Goal: Task Accomplishment & Management: Manage account settings

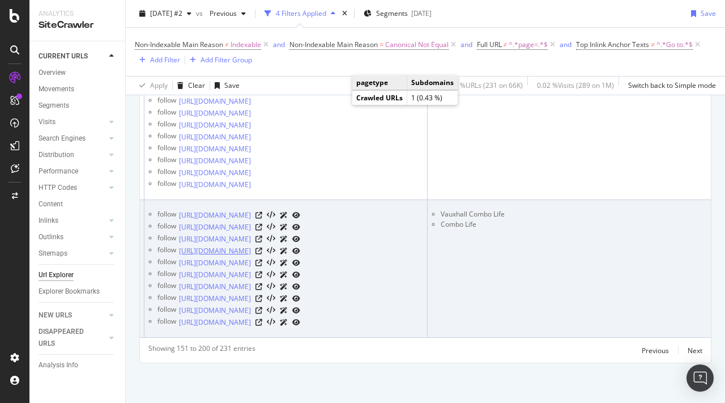
scroll to position [6953, 0]
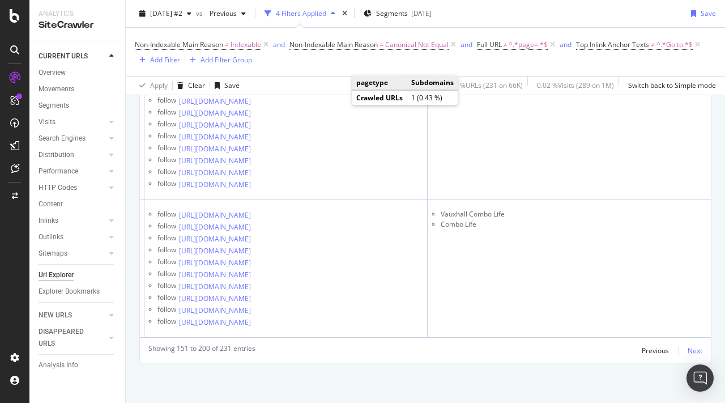
click at [694, 350] on div "Next" at bounding box center [694, 350] width 15 height 10
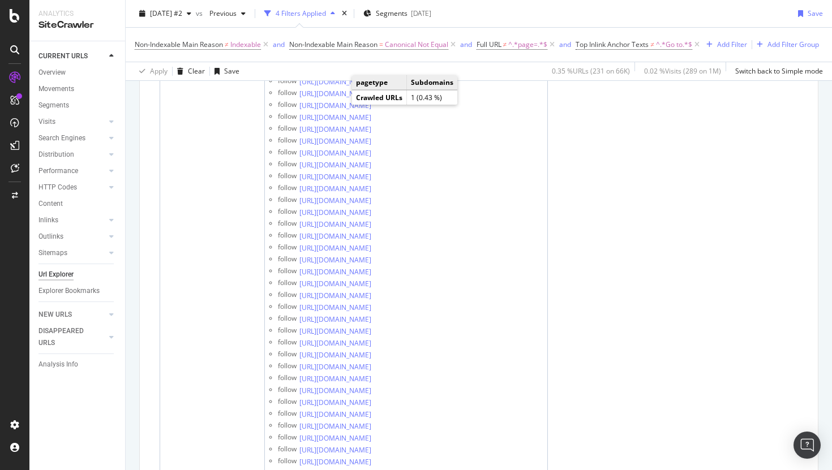
scroll to position [0, 0]
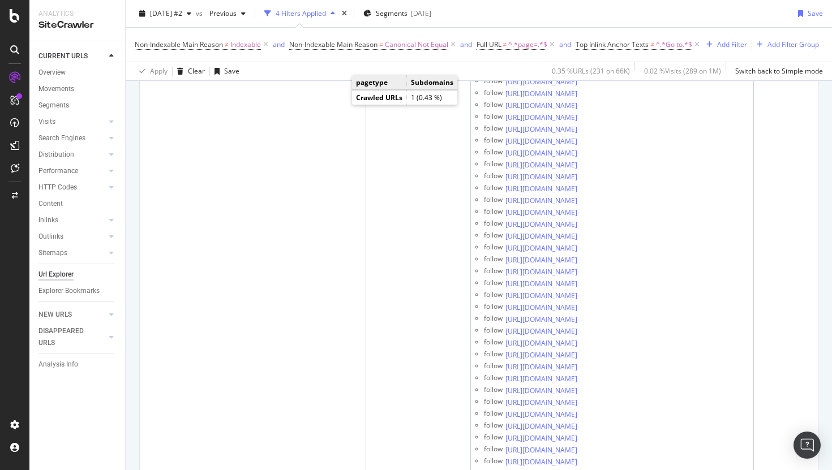
click at [10, 14] on icon at bounding box center [15, 16] width 10 height 14
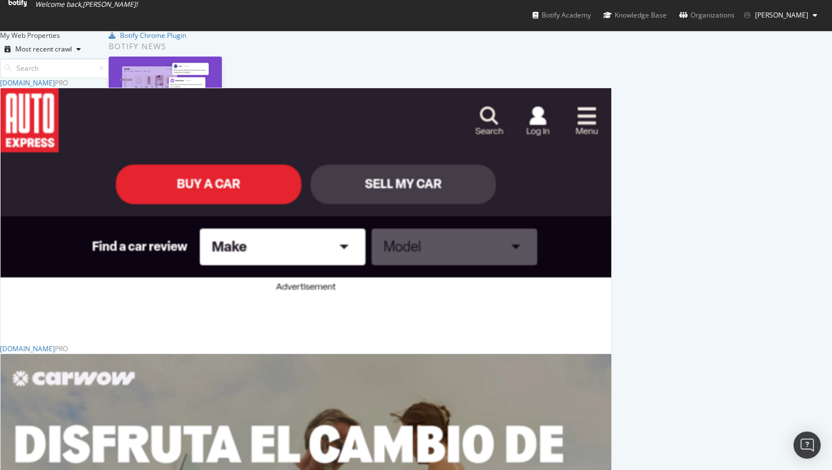
scroll to position [480, 0]
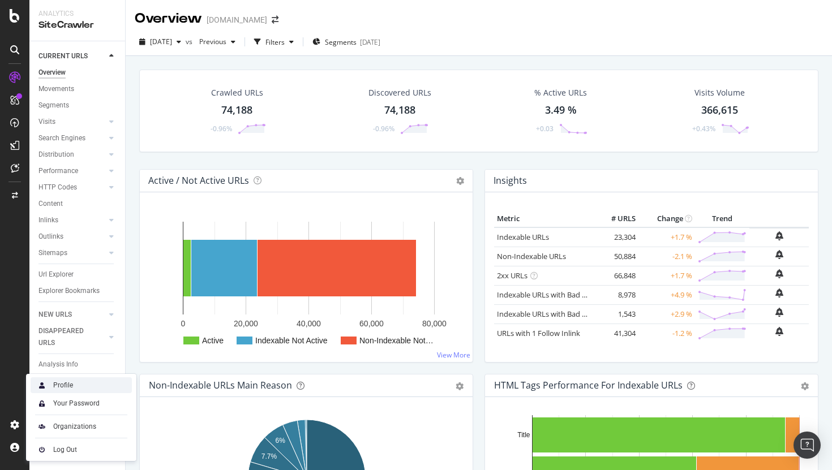
click at [93, 383] on div "Profile" at bounding box center [81, 386] width 101 height 16
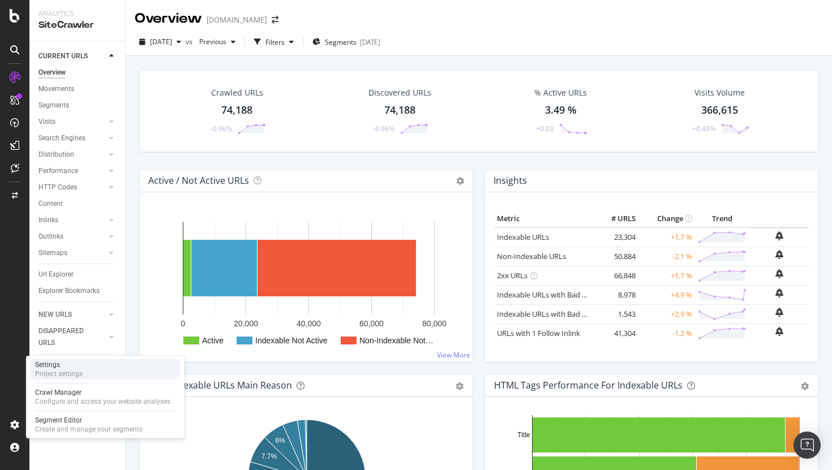
click at [99, 372] on div "Settings Project settings" at bounding box center [105, 369] width 149 height 20
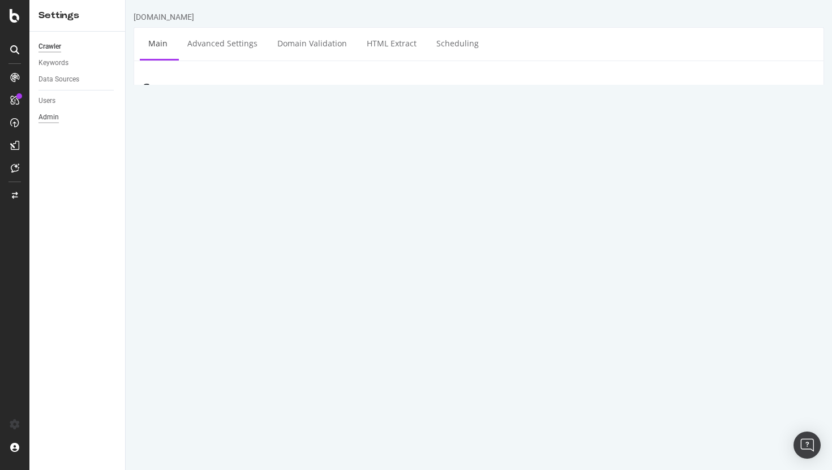
click at [52, 114] on div "Admin" at bounding box center [48, 118] width 20 height 12
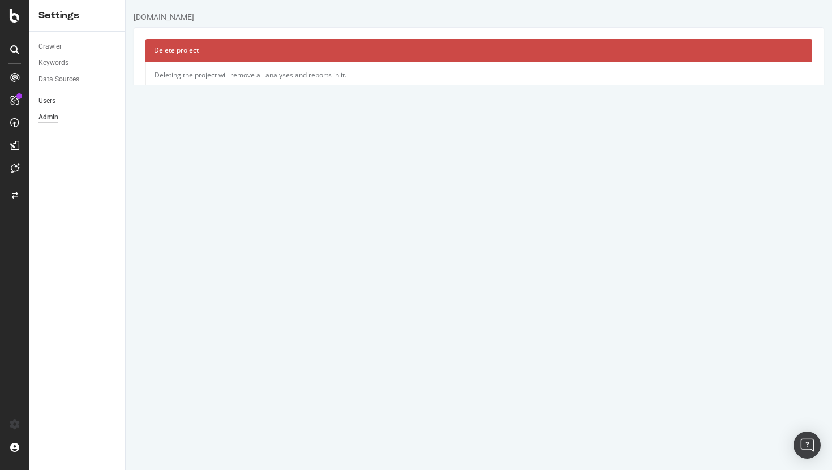
click at [58, 105] on link "Users" at bounding box center [77, 101] width 79 height 12
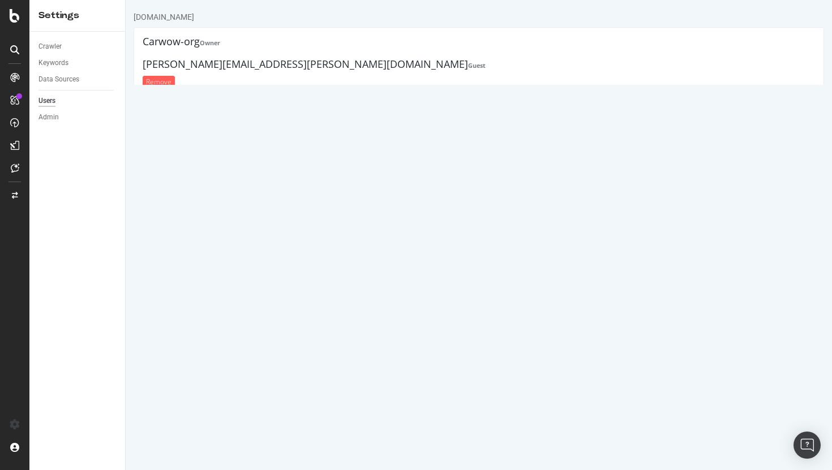
click at [281, 180] on input "text" at bounding box center [537, 178] width 558 height 19
type input "[PERSON_NAME][EMAIL_ADDRESS][PERSON_NAME][DOMAIN_NAME]"
click at [326, 208] on select "Administrator Guest" at bounding box center [537, 206] width 558 height 19
click at [258, 197] on select "Administrator Guest" at bounding box center [537, 206] width 558 height 19
click at [324, 206] on select "Administrator Guest" at bounding box center [537, 206] width 558 height 19
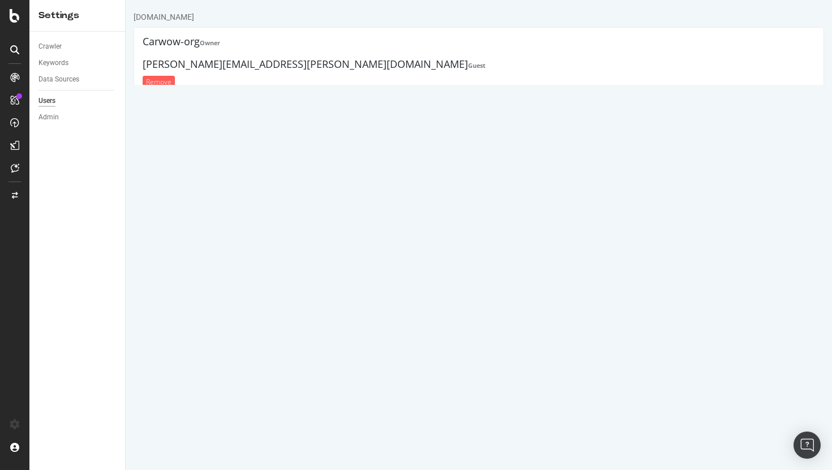
select select "1"
click at [258, 197] on select "Administrator Guest" at bounding box center [537, 206] width 558 height 19
click at [473, 232] on button "Save" at bounding box center [477, 233] width 27 height 17
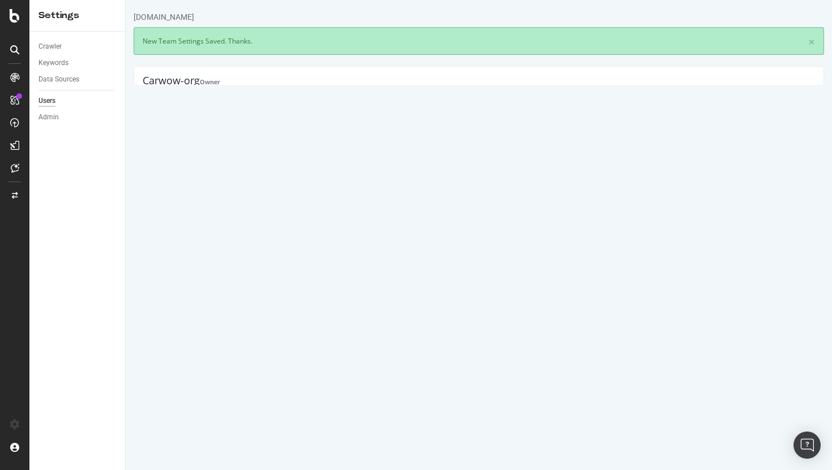
click at [297, 261] on input "text" at bounding box center [537, 261] width 558 height 19
paste input "[PERSON_NAME][EMAIL_ADDRESS][DOMAIN_NAME]"
type input "[PERSON_NAME][EMAIL_ADDRESS][DOMAIN_NAME]"
click at [337, 290] on select "Administrator Guest" at bounding box center [537, 289] width 558 height 19
select select "1"
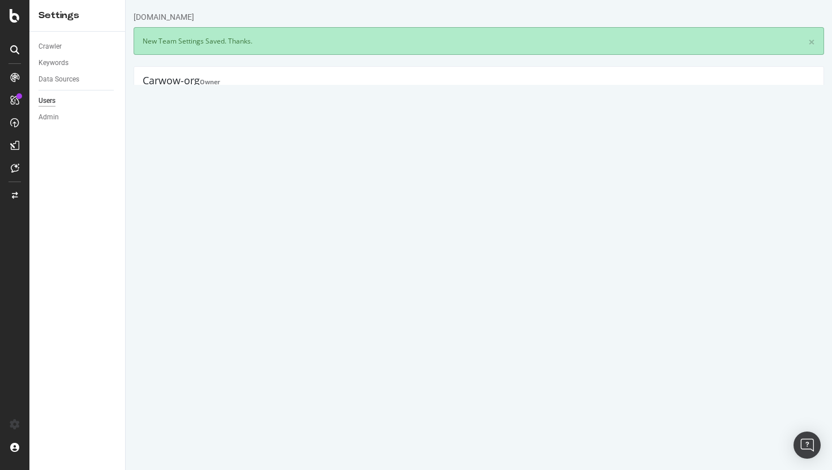
click at [258, 280] on select "Administrator Guest" at bounding box center [537, 289] width 558 height 19
click at [472, 314] on button "Save" at bounding box center [477, 315] width 27 height 17
click at [287, 304] on input "text" at bounding box center [537, 305] width 558 height 19
paste input "[PERSON_NAME][EMAIL_ADDRESS][US_STATE][DOMAIN_NAME]"
type input "[PERSON_NAME][EMAIL_ADDRESS][US_STATE][DOMAIN_NAME]"
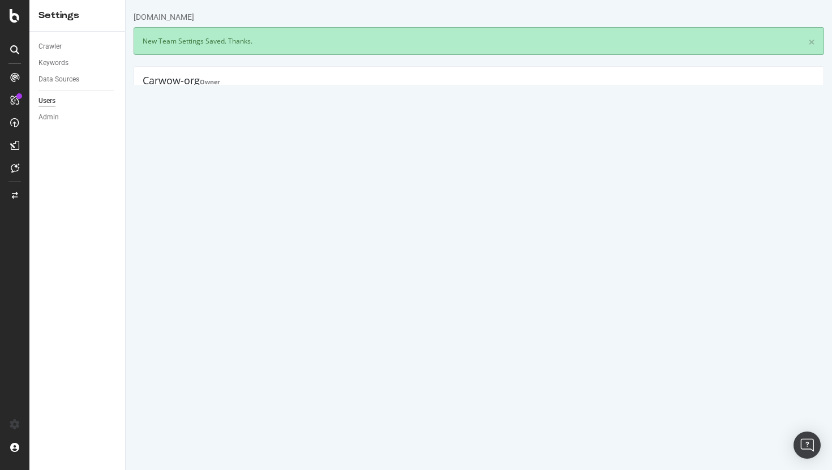
click at [313, 333] on select "Administrator Guest" at bounding box center [537, 332] width 558 height 19
select select "1"
click at [258, 323] on select "Administrator Guest" at bounding box center [537, 332] width 558 height 19
click at [477, 365] on button "Save" at bounding box center [477, 359] width 27 height 17
click at [292, 348] on input "text" at bounding box center [537, 348] width 558 height 19
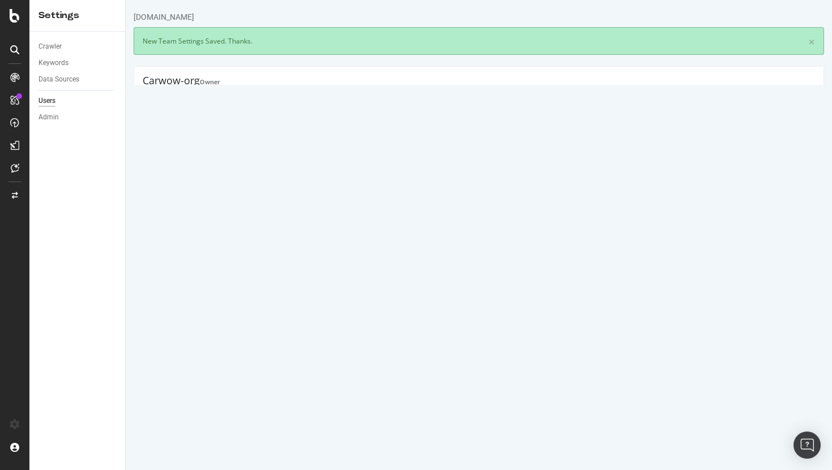
paste input "[PERSON_NAME][EMAIL_ADDRESS][PERSON_NAME][DOMAIN_NAME]"
type input "[PERSON_NAME][EMAIL_ADDRESS][PERSON_NAME][DOMAIN_NAME]"
click at [308, 381] on select "Administrator Guest" at bounding box center [537, 375] width 558 height 19
select select "1"
click at [258, 366] on select "Administrator Guest" at bounding box center [537, 375] width 558 height 19
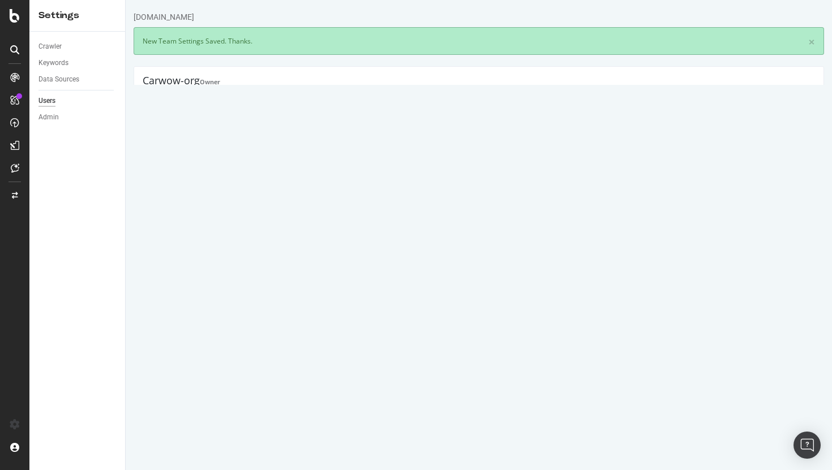
click at [483, 402] on button "Save" at bounding box center [477, 402] width 27 height 17
click at [284, 402] on select "Administrator Guest" at bounding box center [537, 419] width 558 height 19
select select "1"
click at [258, 402] on select "Administrator Guest" at bounding box center [537, 419] width 558 height 19
click at [290, 395] on input "text" at bounding box center [537, 391] width 558 height 19
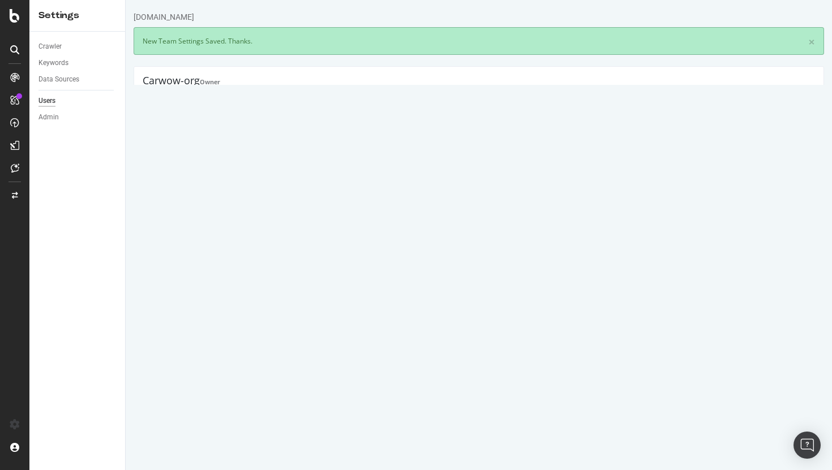
paste input "[PERSON_NAME][EMAIL_ADDRESS][PERSON_NAME][DOMAIN_NAME]"
type input "[PERSON_NAME][EMAIL_ADDRESS][PERSON_NAME][DOMAIN_NAME]"
click at [478, 402] on button "Save" at bounding box center [477, 446] width 27 height 17
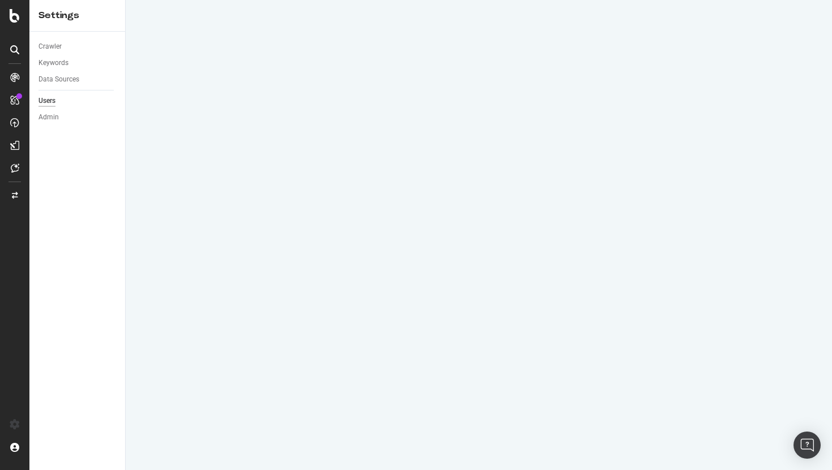
select select "1"
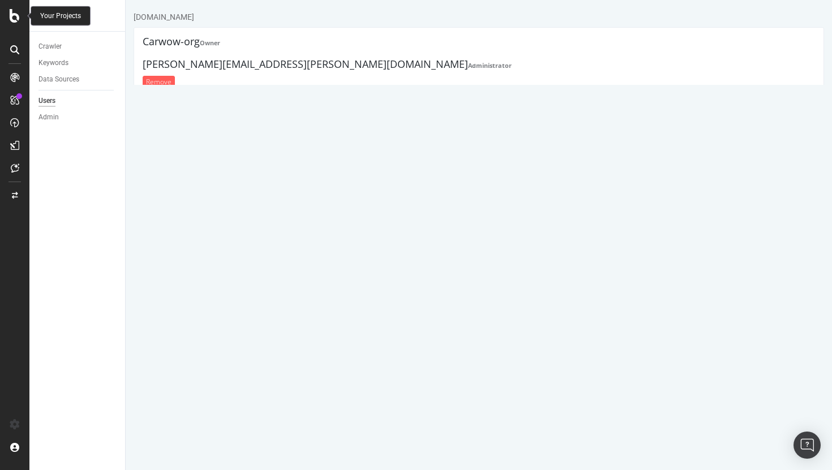
click at [13, 20] on icon at bounding box center [15, 16] width 10 height 14
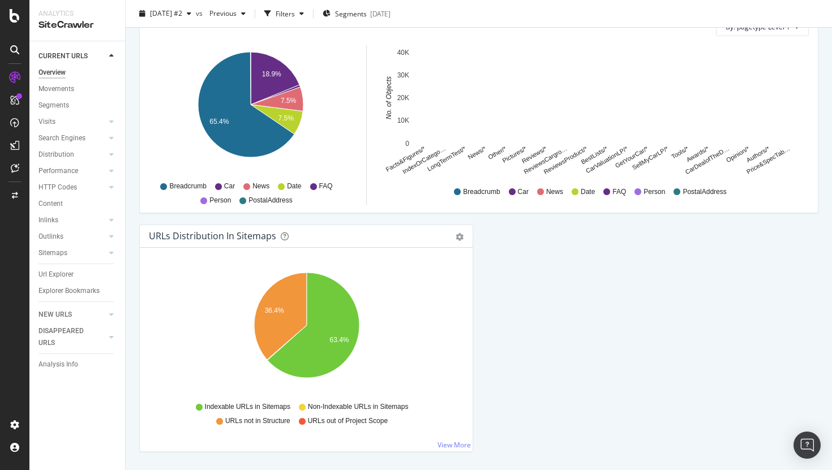
scroll to position [1138, 0]
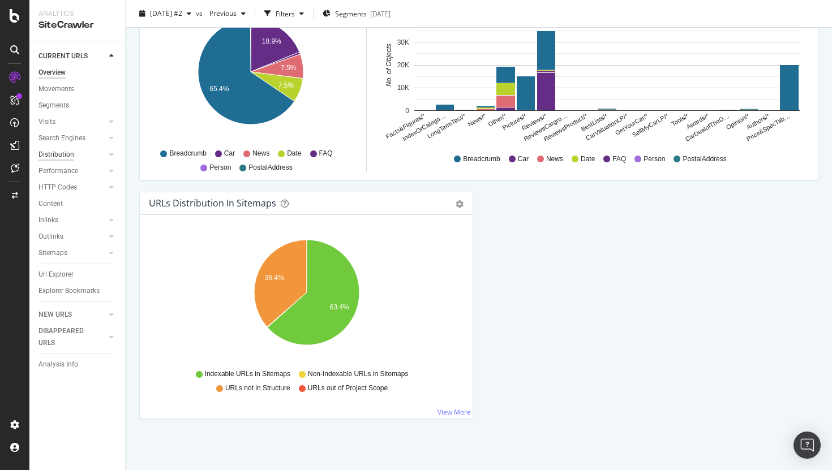
click at [65, 155] on div "Distribution" at bounding box center [56, 155] width 36 height 12
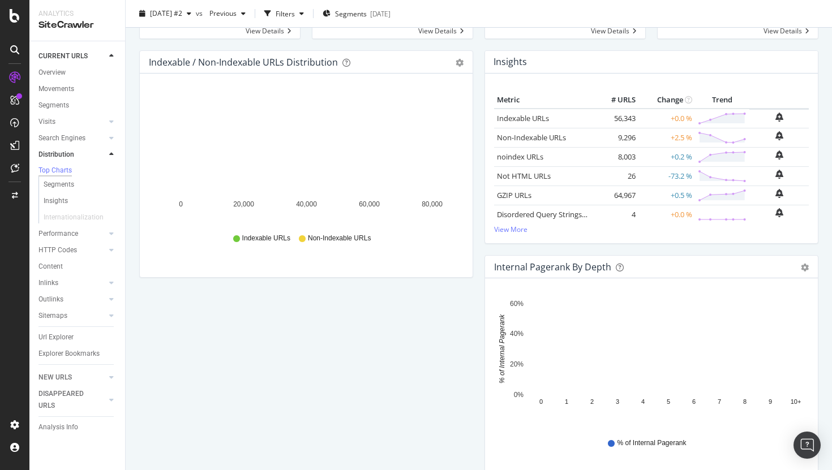
scroll to position [121, 0]
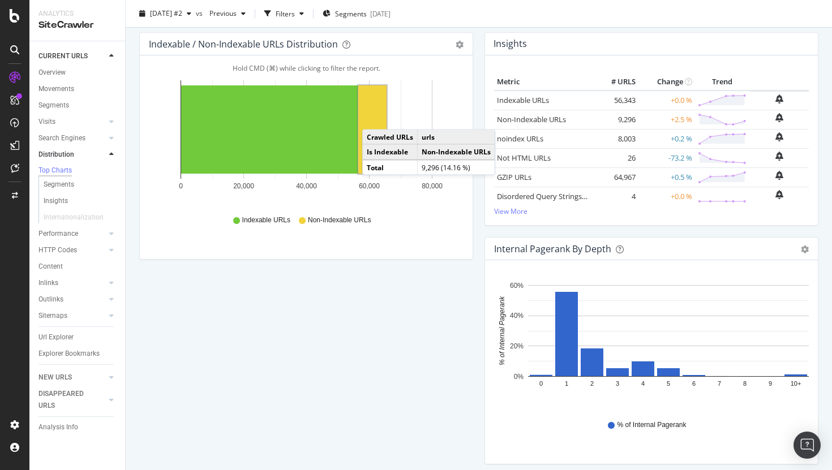
click at [374, 118] on rect "A chart." at bounding box center [372, 129] width 28 height 88
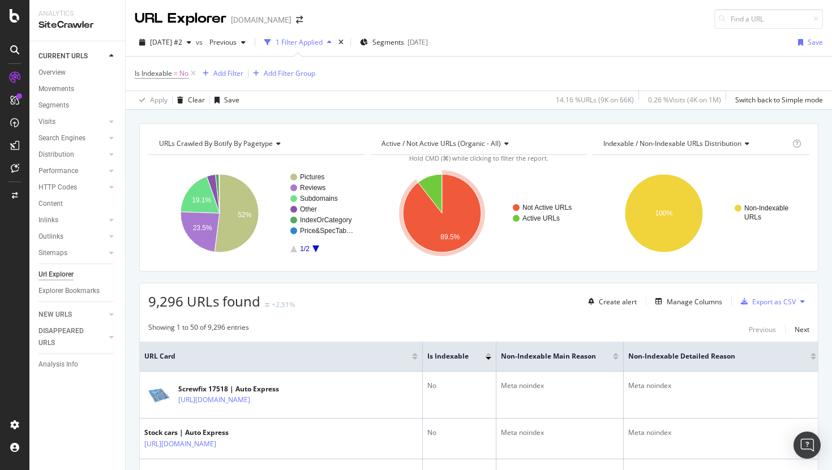
click at [442, 145] on span "Active / Not Active URLs (organic - all)" at bounding box center [441, 144] width 119 height 10
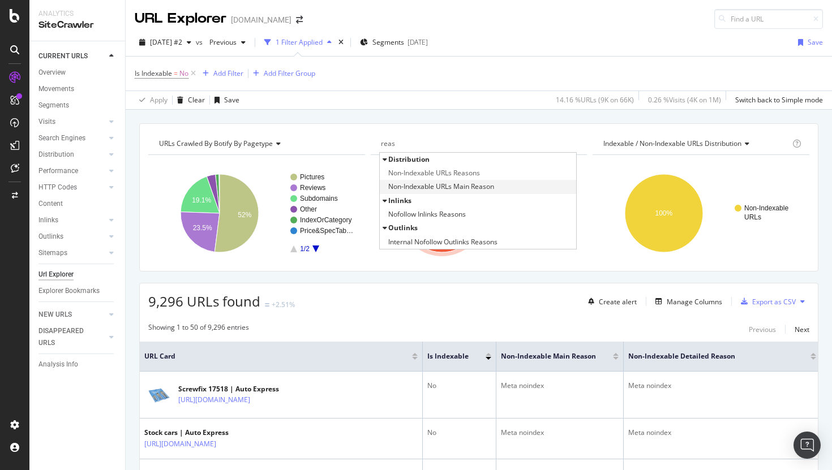
type input "reas"
click at [430, 190] on span "Non-Indexable URLs Main Reason" at bounding box center [441, 186] width 106 height 11
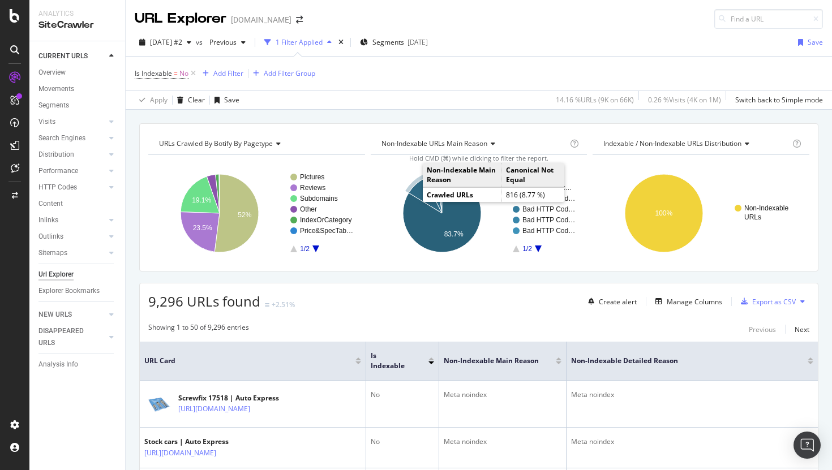
click at [418, 191] on icon "A chart." at bounding box center [425, 196] width 33 height 35
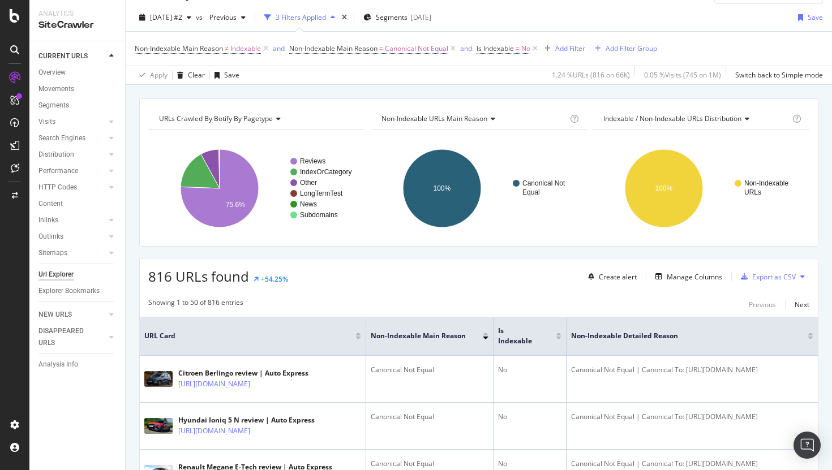
scroll to position [28, 0]
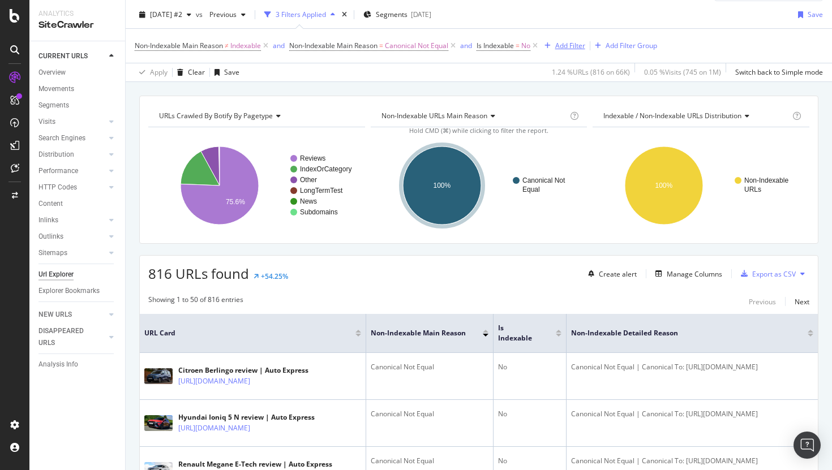
click at [572, 48] on div "Add Filter" at bounding box center [570, 46] width 30 height 10
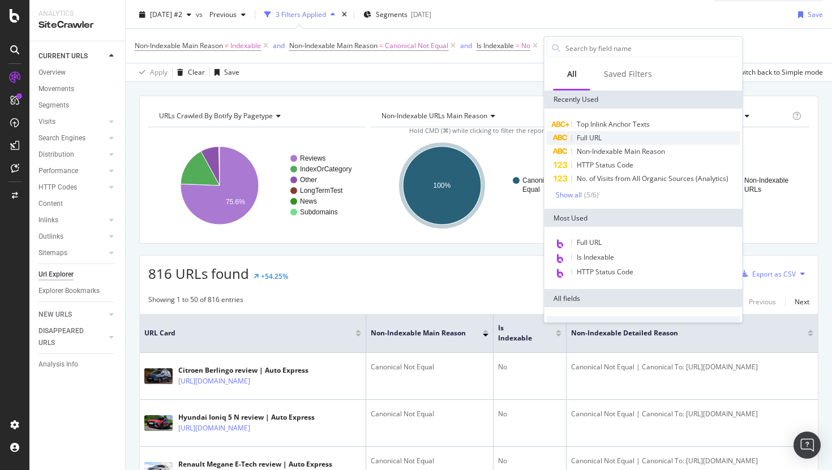
click at [593, 140] on span "Full URL" at bounding box center [589, 138] width 25 height 10
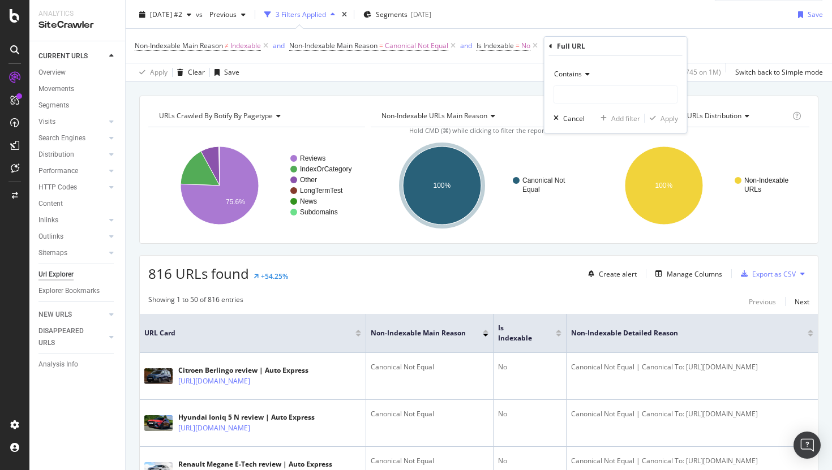
click at [570, 72] on span "Contains" at bounding box center [568, 74] width 28 height 10
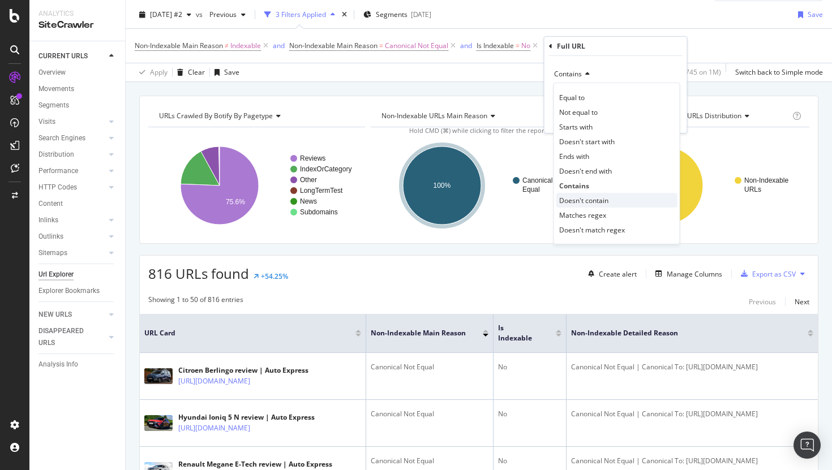
click at [600, 199] on span "Doesn't contain" at bounding box center [583, 201] width 49 height 10
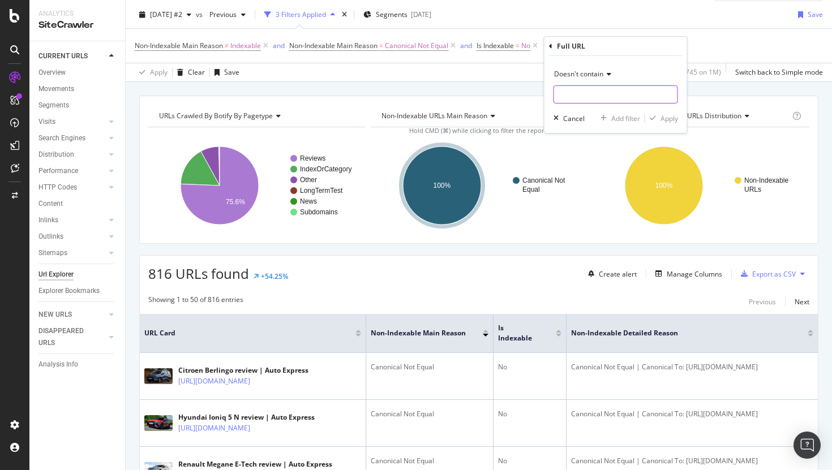
click at [581, 99] on input "text" at bounding box center [615, 94] width 123 height 18
type input "page="
click at [664, 117] on div "Apply" at bounding box center [670, 119] width 18 height 10
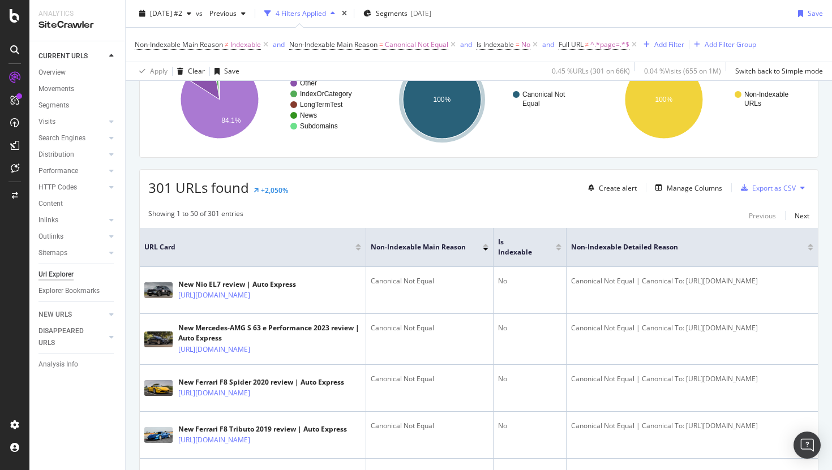
scroll to position [113, 0]
click at [676, 188] on div "Manage Columns" at bounding box center [694, 189] width 55 height 10
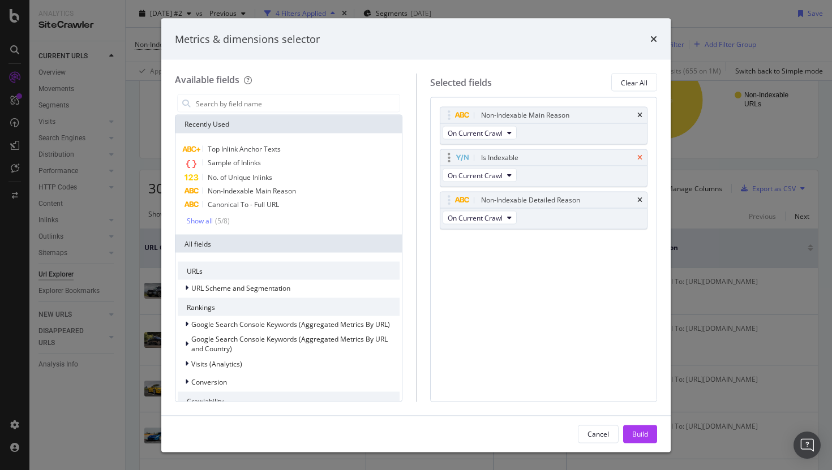
click at [639, 156] on icon "times" at bounding box center [639, 158] width 5 height 7
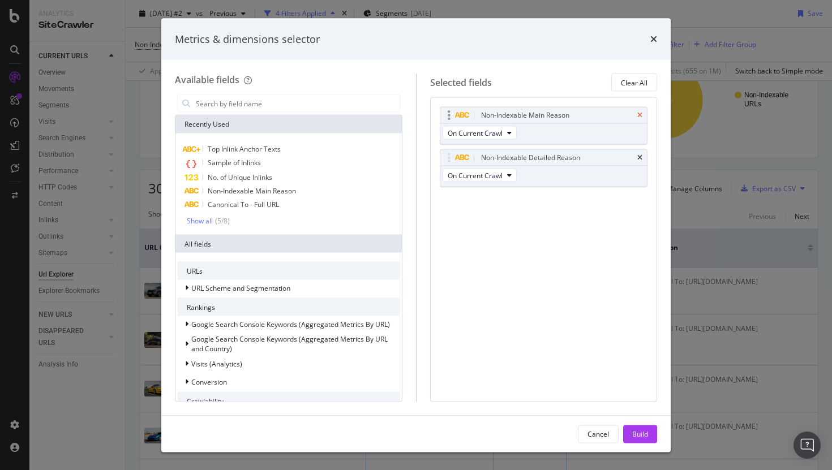
click at [642, 114] on icon "times" at bounding box center [639, 115] width 5 height 7
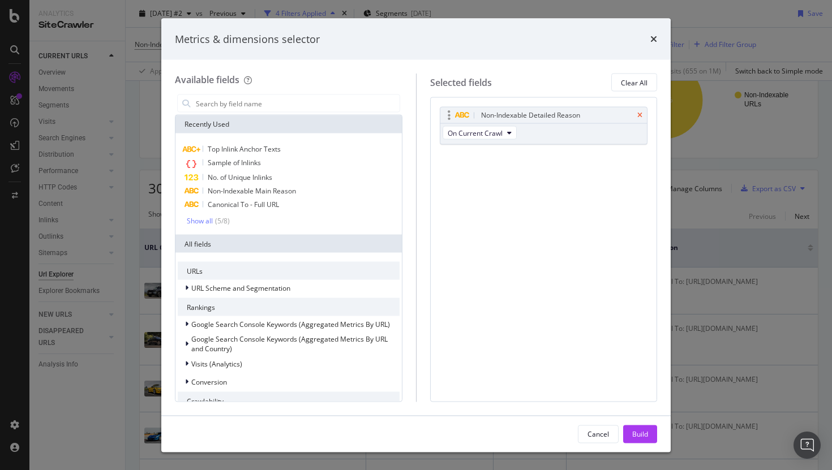
click at [641, 113] on icon "times" at bounding box center [639, 115] width 5 height 7
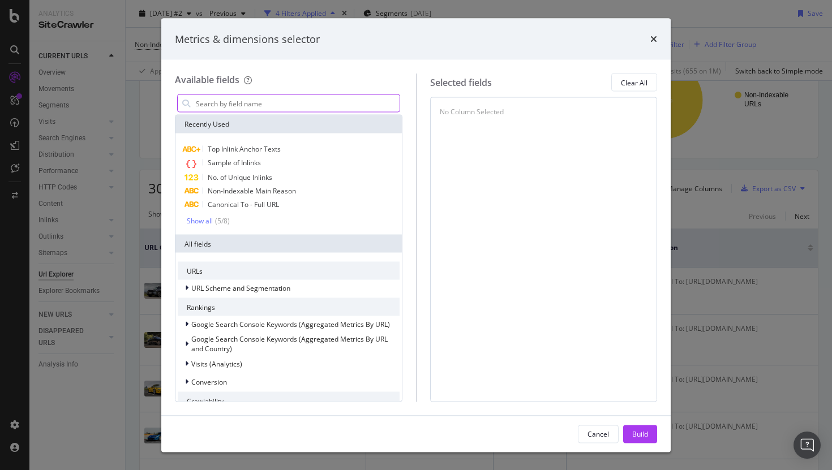
click at [262, 106] on input "modal" at bounding box center [297, 103] width 205 height 17
click at [248, 177] on span "No. of Unique Inlinks" at bounding box center [240, 178] width 65 height 10
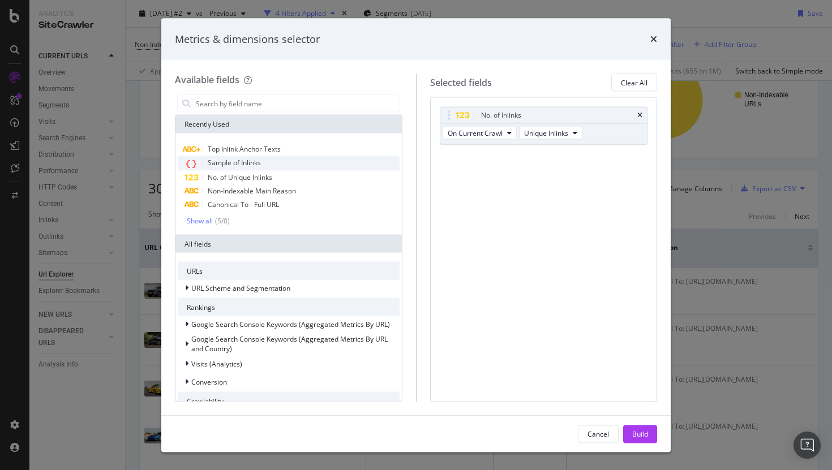
click at [251, 168] on div "Sample of Inlinks" at bounding box center [289, 163] width 222 height 15
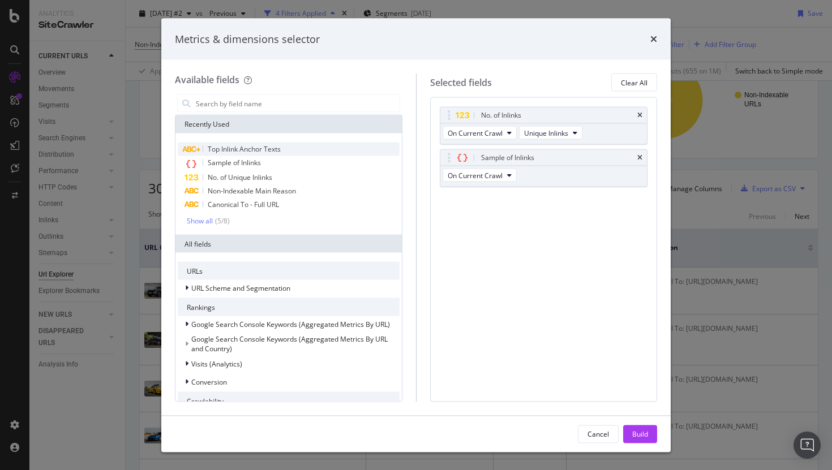
click at [259, 150] on span "Top Inlink Anchor Texts" at bounding box center [244, 149] width 73 height 10
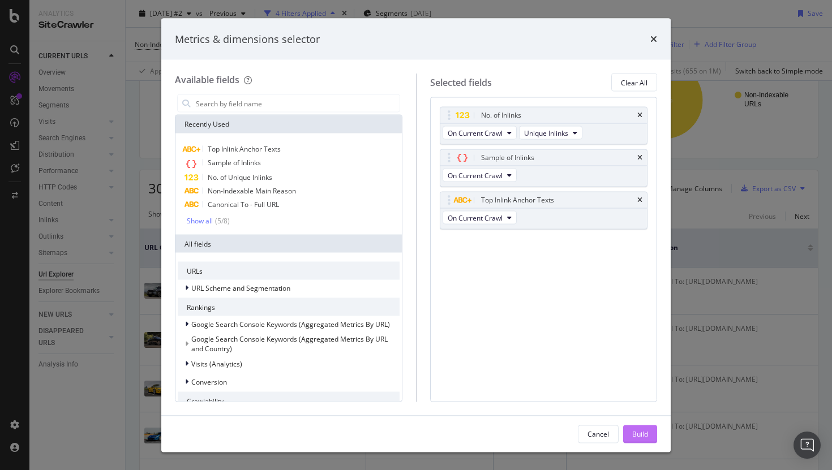
click at [639, 402] on div "Build" at bounding box center [640, 434] width 16 height 10
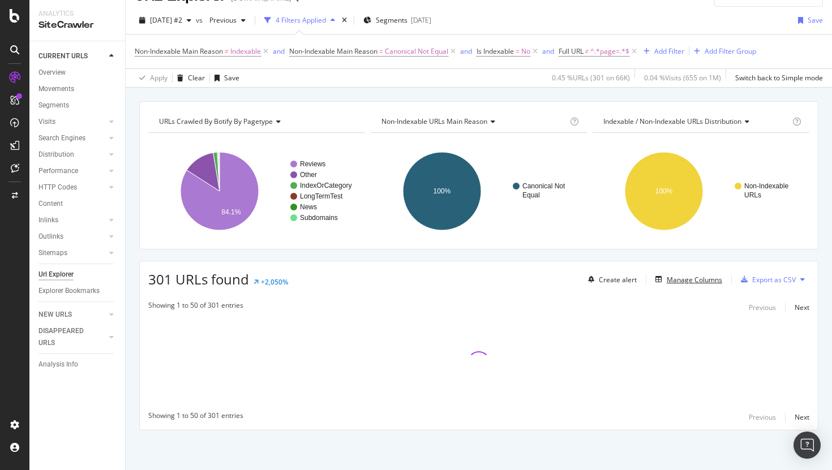
scroll to position [22, 0]
click at [677, 54] on div "Add Filter" at bounding box center [669, 51] width 30 height 10
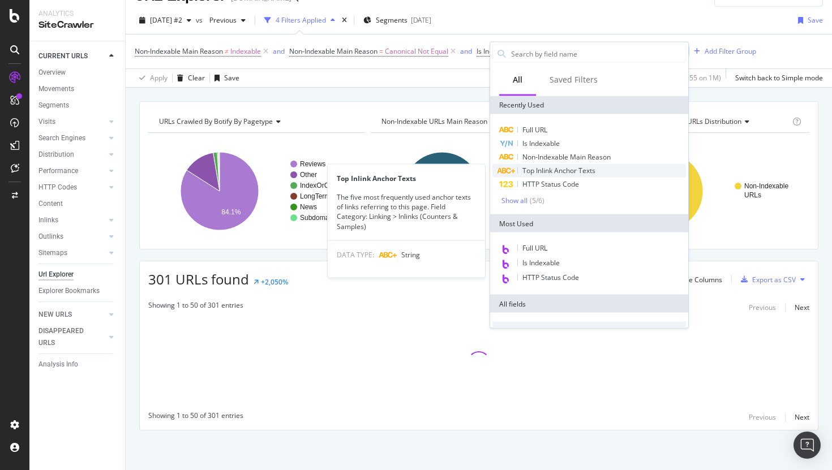
click at [603, 172] on div "Top Inlink Anchor Texts" at bounding box center [590, 171] width 194 height 14
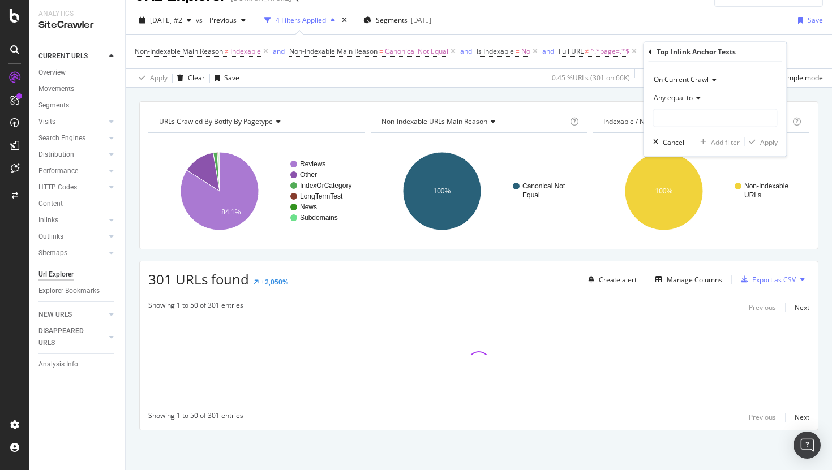
click at [669, 95] on span "Any equal to" at bounding box center [673, 98] width 39 height 10
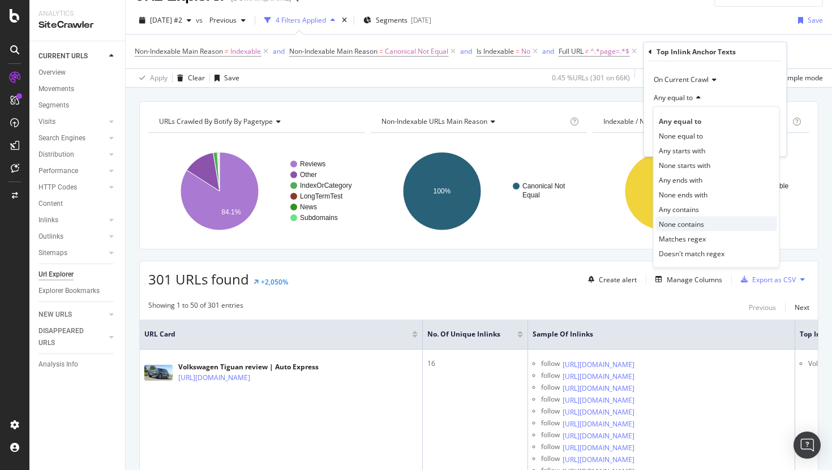
click at [694, 218] on div "None contains" at bounding box center [716, 224] width 121 height 15
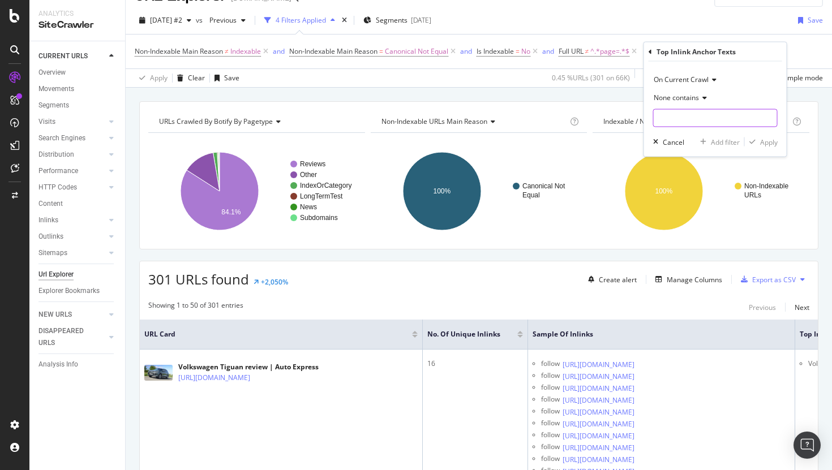
click at [681, 119] on input "text" at bounding box center [715, 118] width 123 height 18
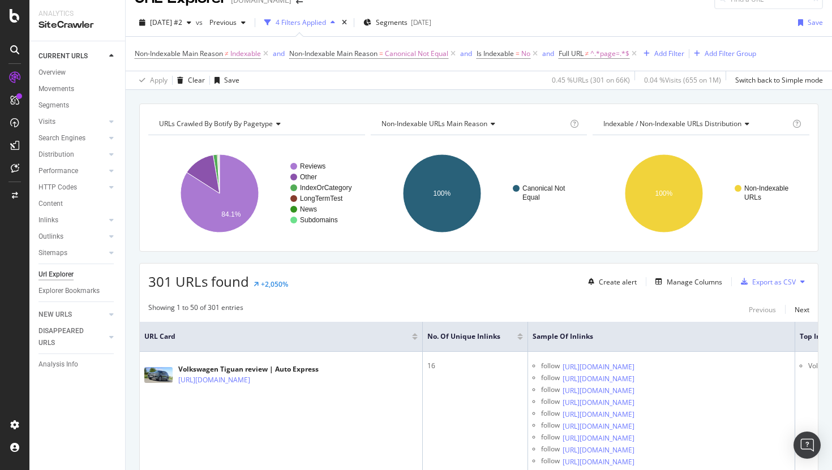
scroll to position [0, 0]
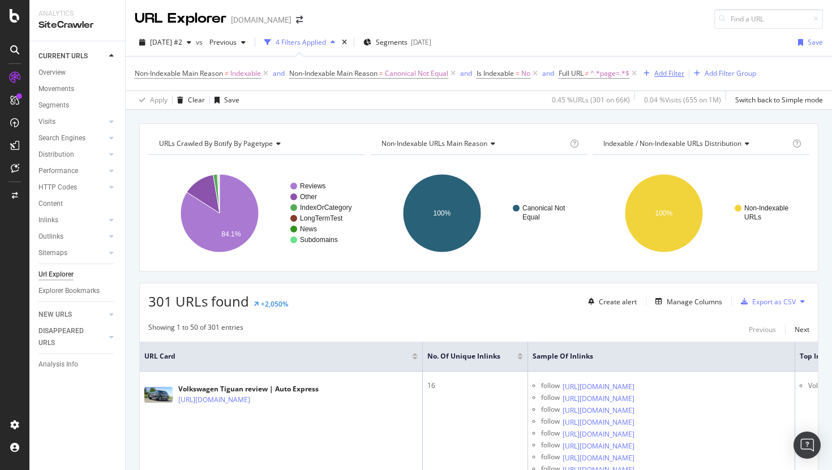
click at [674, 75] on div "Add Filter" at bounding box center [669, 74] width 30 height 10
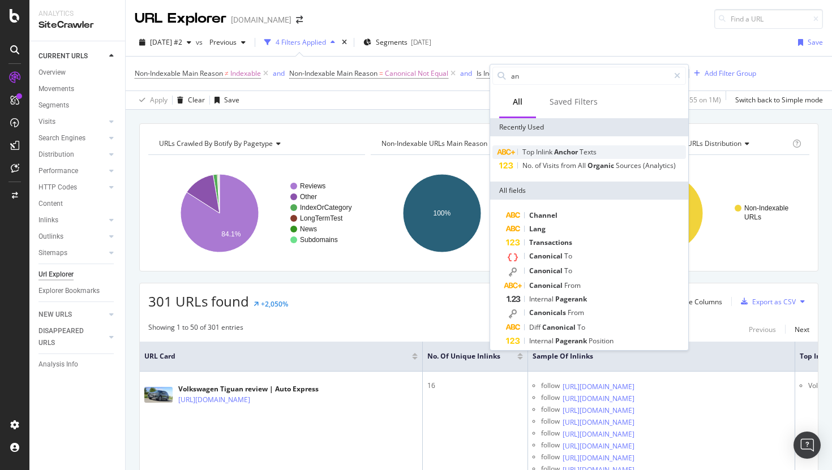
type input "an"
click at [579, 153] on span "Anchor" at bounding box center [566, 152] width 25 height 10
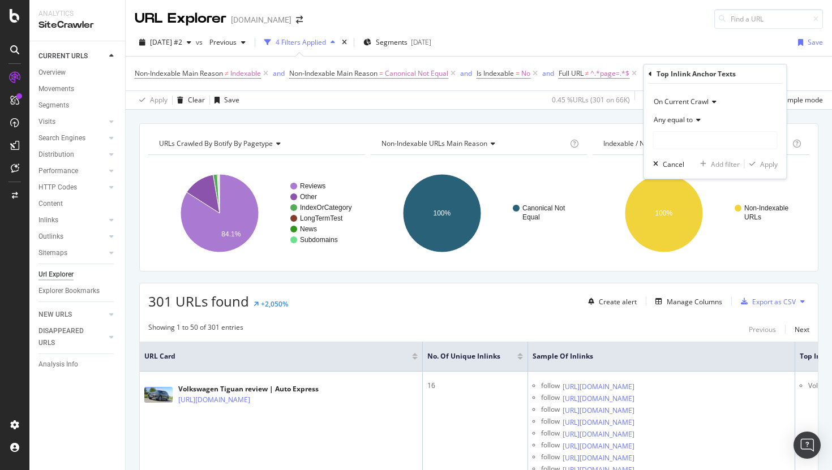
click at [687, 124] on span "Any equal to" at bounding box center [673, 120] width 39 height 10
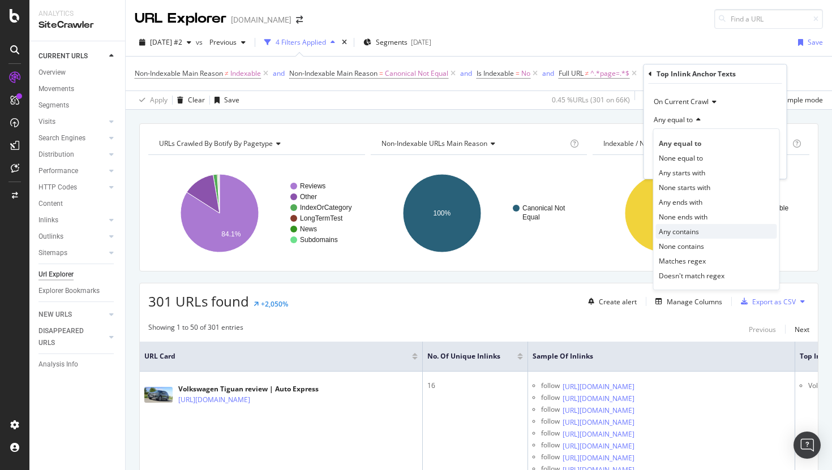
click at [699, 234] on span "Any contains" at bounding box center [679, 232] width 40 height 10
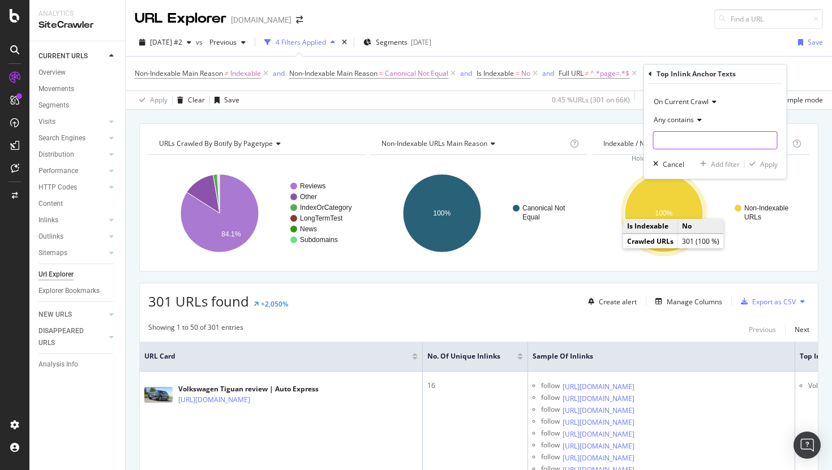
click at [684, 140] on input "text" at bounding box center [715, 140] width 123 height 18
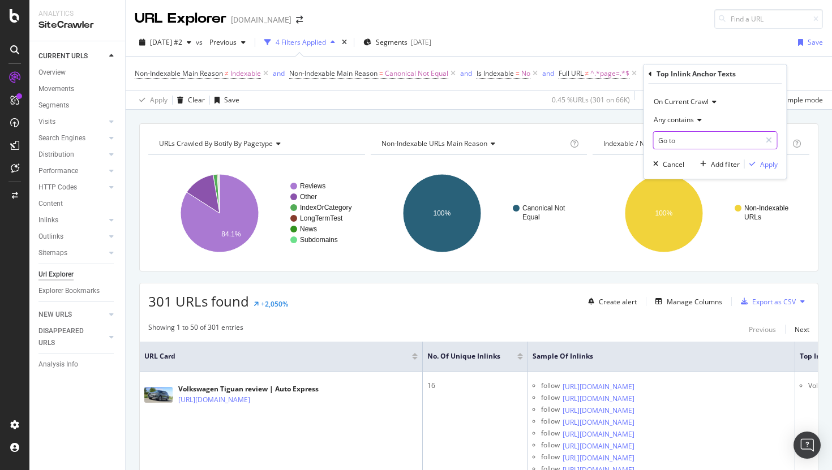
type input "Go to"
click at [682, 117] on span "Any contains" at bounding box center [674, 120] width 40 height 10
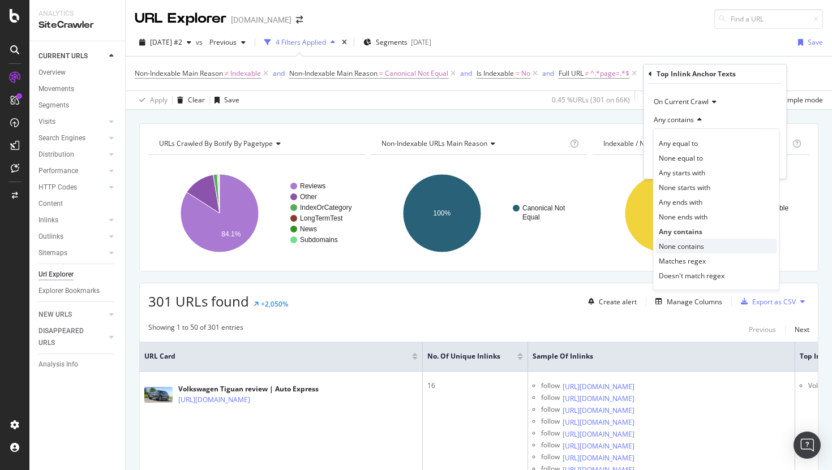
click at [695, 247] on span "None contains" at bounding box center [681, 247] width 45 height 10
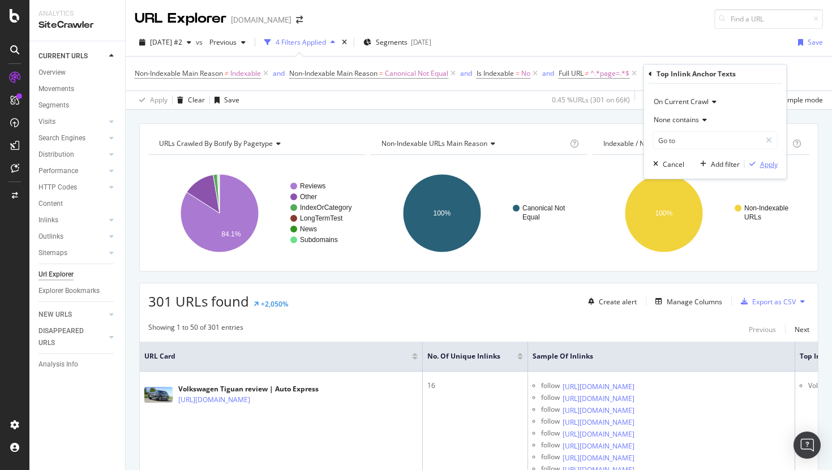
click at [724, 169] on div "Apply" at bounding box center [769, 165] width 18 height 10
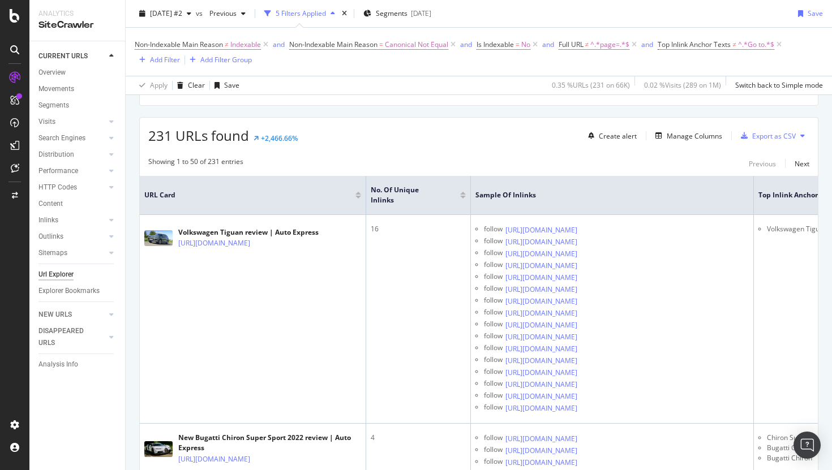
scroll to position [181, 0]
click at [463, 191] on div at bounding box center [463, 192] width 6 height 3
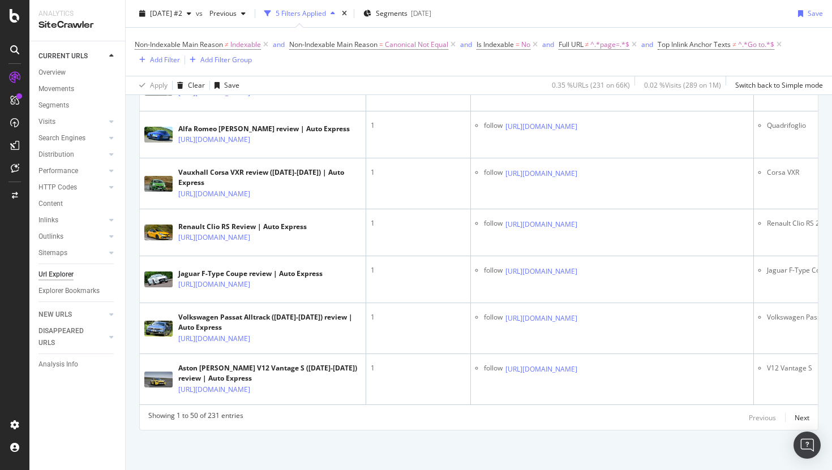
scroll to position [2754, 0]
click at [724, 402] on div "Next" at bounding box center [802, 418] width 15 height 10
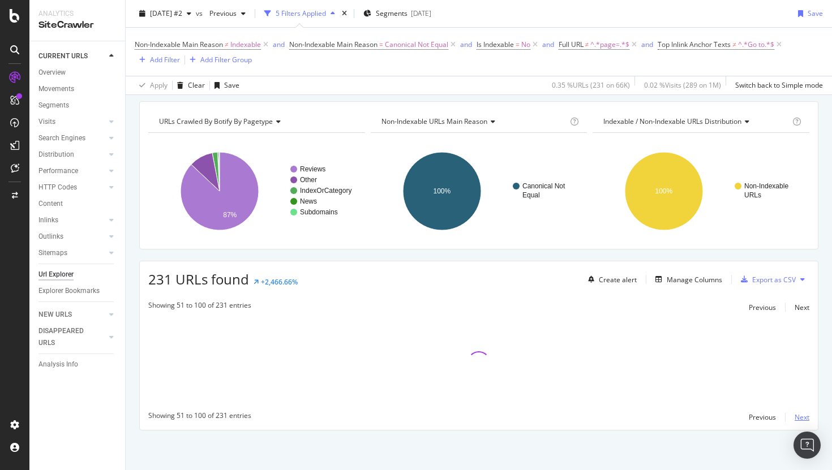
scroll to position [36, 0]
click at [724, 402] on div "Next" at bounding box center [802, 418] width 15 height 10
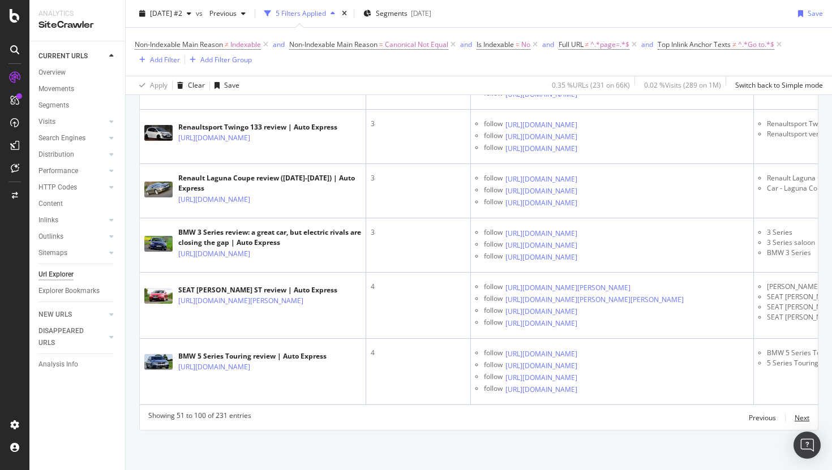
scroll to position [3717, 0]
click at [724, 402] on div "Next" at bounding box center [802, 418] width 15 height 10
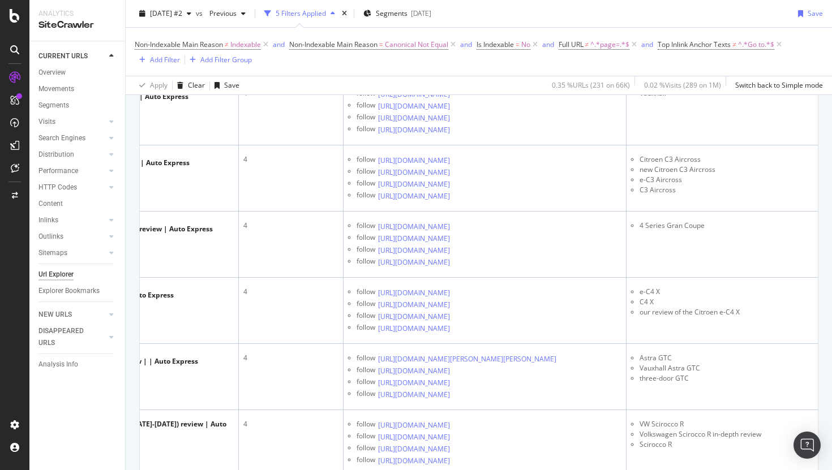
scroll to position [385, 0]
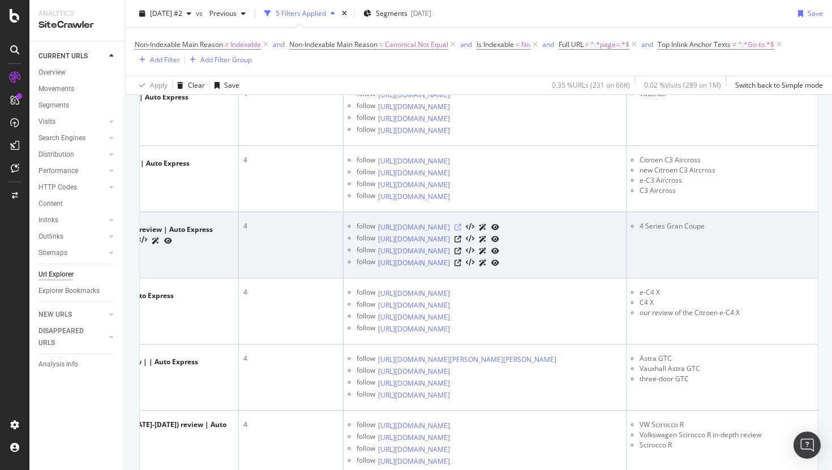
click at [461, 231] on icon at bounding box center [458, 227] width 7 height 7
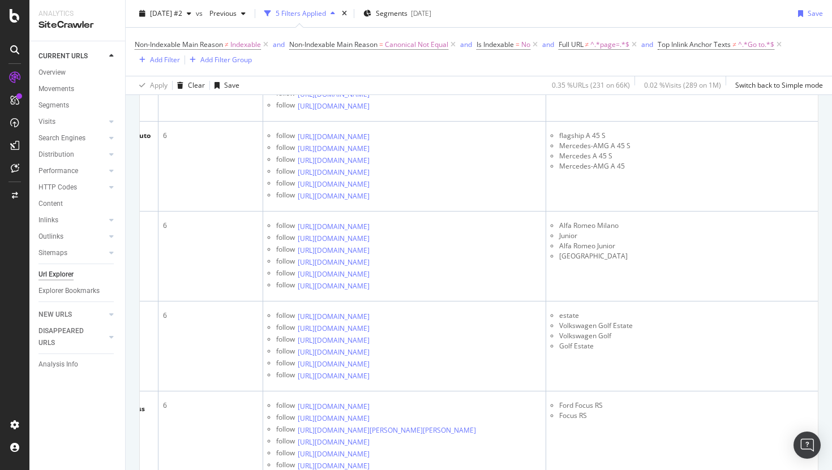
scroll to position [2674, 0]
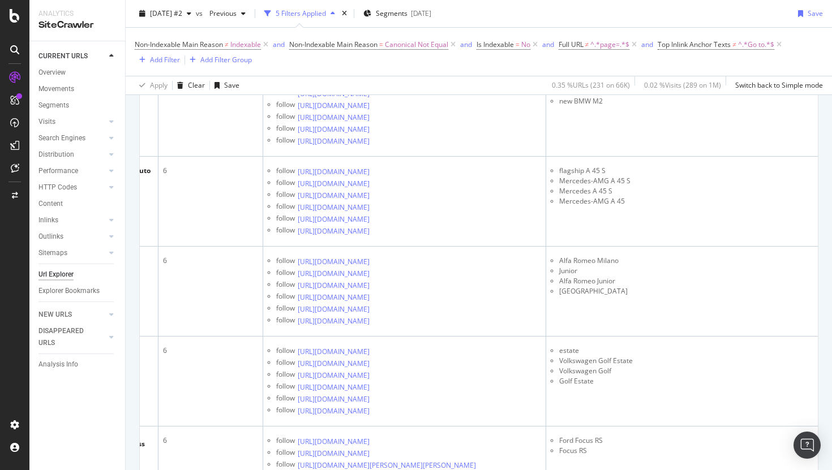
drag, startPoint x: 230, startPoint y: 302, endPoint x: 474, endPoint y: 283, distance: 244.2
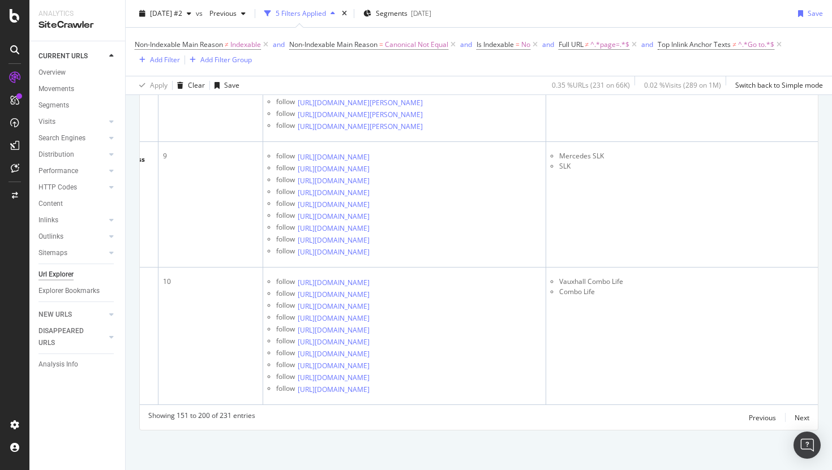
scroll to position [6885, 0]
click at [724, 402] on div "Next" at bounding box center [802, 418] width 15 height 10
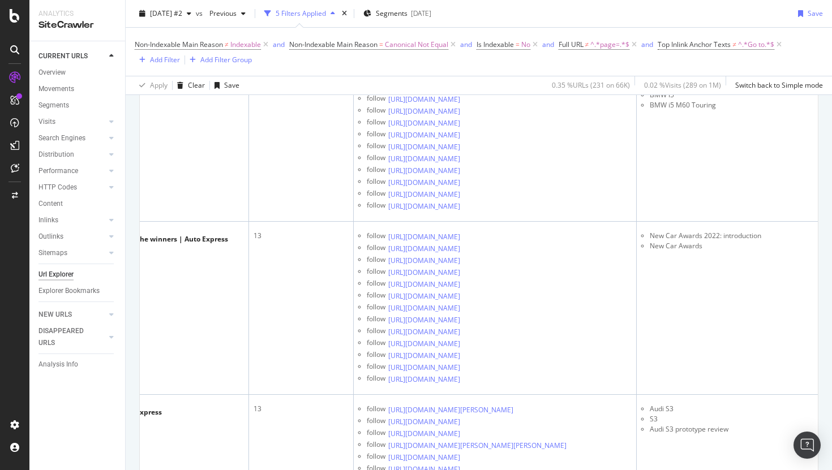
scroll to position [1987, 0]
